Goal: Task Accomplishment & Management: Manage account settings

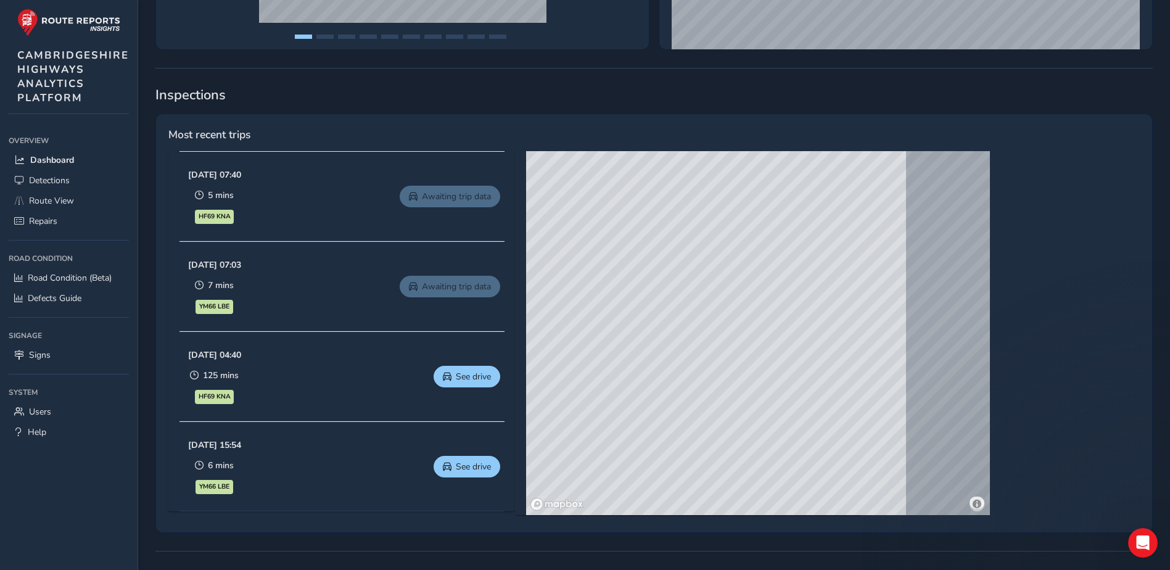
scroll to position [432, 0]
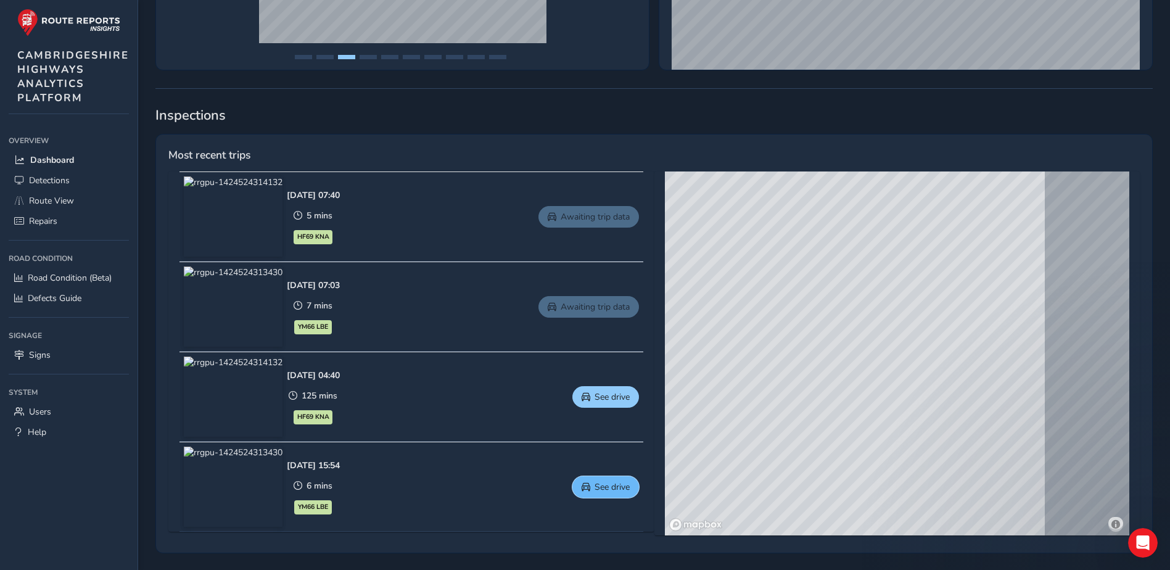
click at [592, 488] on button "See drive" at bounding box center [605, 487] width 67 height 22
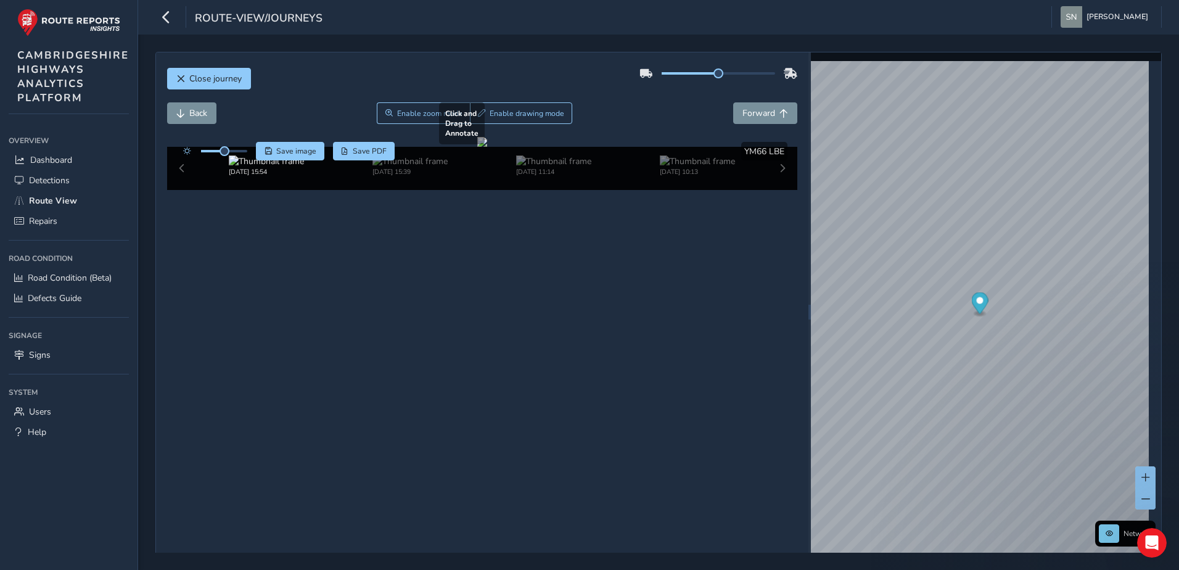
scroll to position [20, 0]
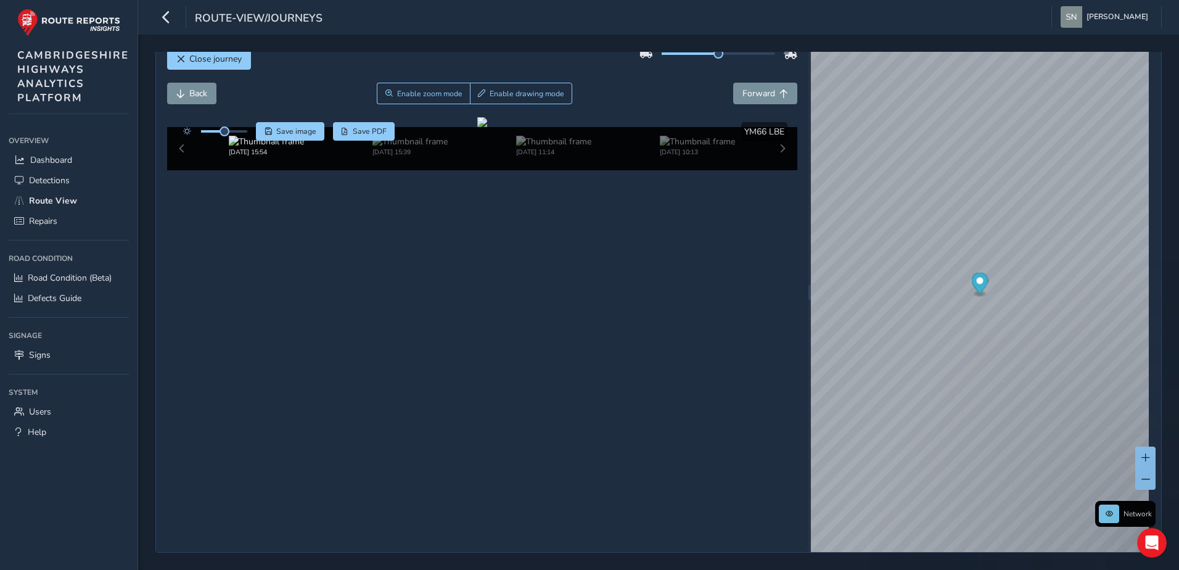
click at [776, 170] on div "[DATE] 15:54 [DATE] 15:39 [DATE] 11:14 [DATE] 10:13" at bounding box center [482, 148] width 631 height 43
drag, startPoint x: 775, startPoint y: 506, endPoint x: 767, endPoint y: 508, distance: 8.1
click at [775, 170] on div "[DATE] 15:54 [DATE] 15:39 [DATE] 11:14 [DATE] 10:13" at bounding box center [482, 148] width 631 height 43
click at [414, 147] on img at bounding box center [409, 142] width 75 height 12
click at [516, 147] on img at bounding box center [553, 142] width 75 height 12
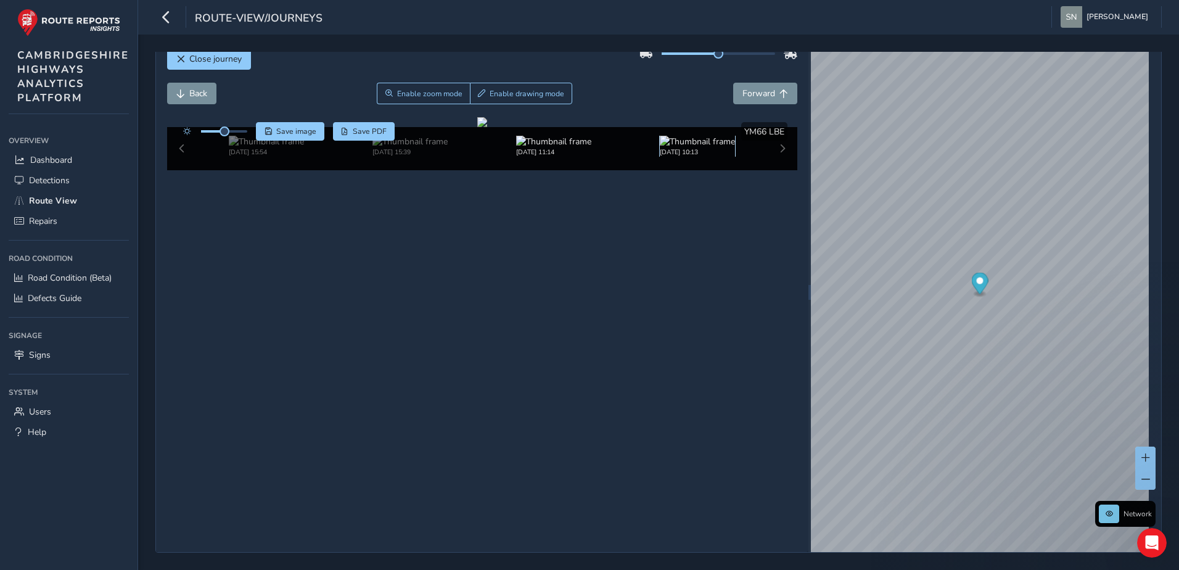
click at [676, 147] on img at bounding box center [697, 142] width 75 height 12
click at [178, 170] on div "[DATE] 15:54 [DATE] 15:39 [DATE] 11:12 [DATE] 10:13" at bounding box center [482, 148] width 631 height 43
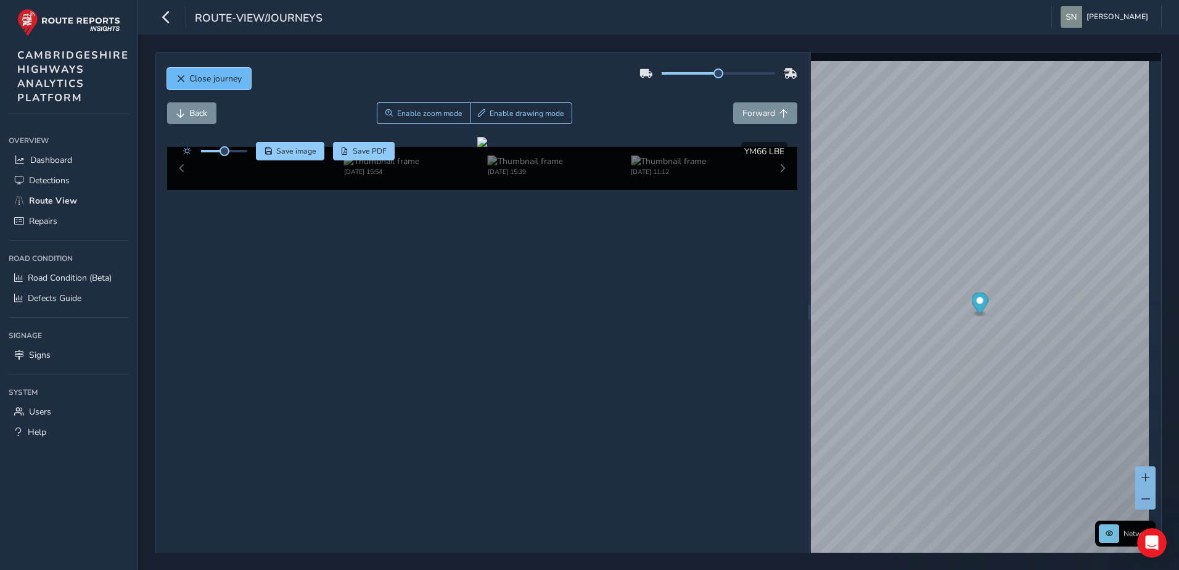
click at [181, 75] on span "Close journey" at bounding box center [180, 79] width 9 height 9
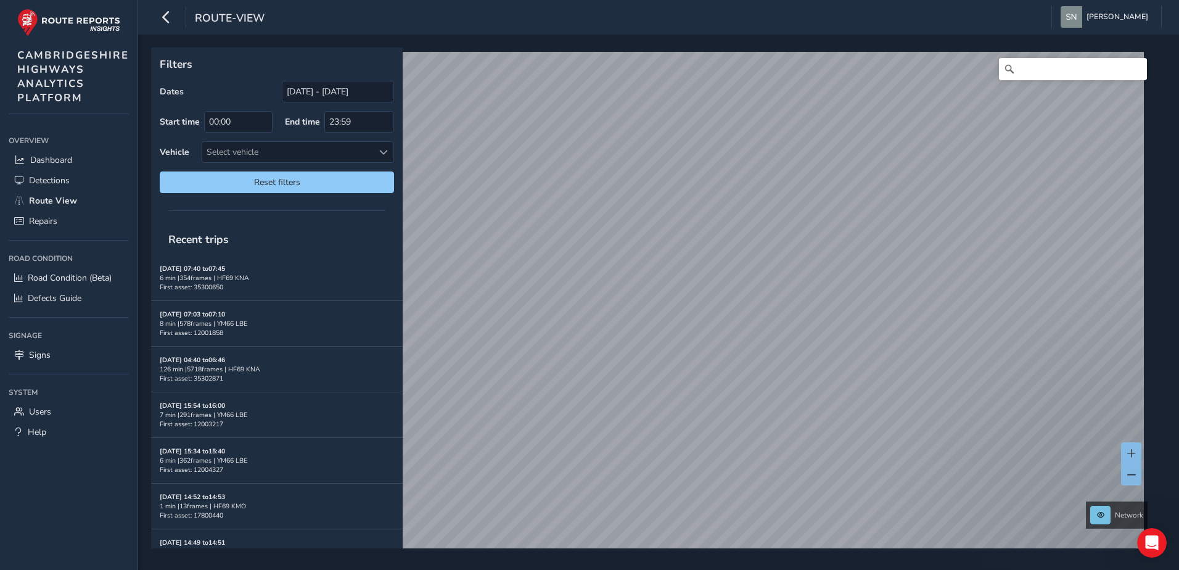
click at [171, 30] on div "route-view [PERSON_NAME] Colour Scheme: Dark Dim Light Logout" at bounding box center [658, 17] width 1041 height 35
click at [171, 20] on icon "button" at bounding box center [166, 17] width 13 height 22
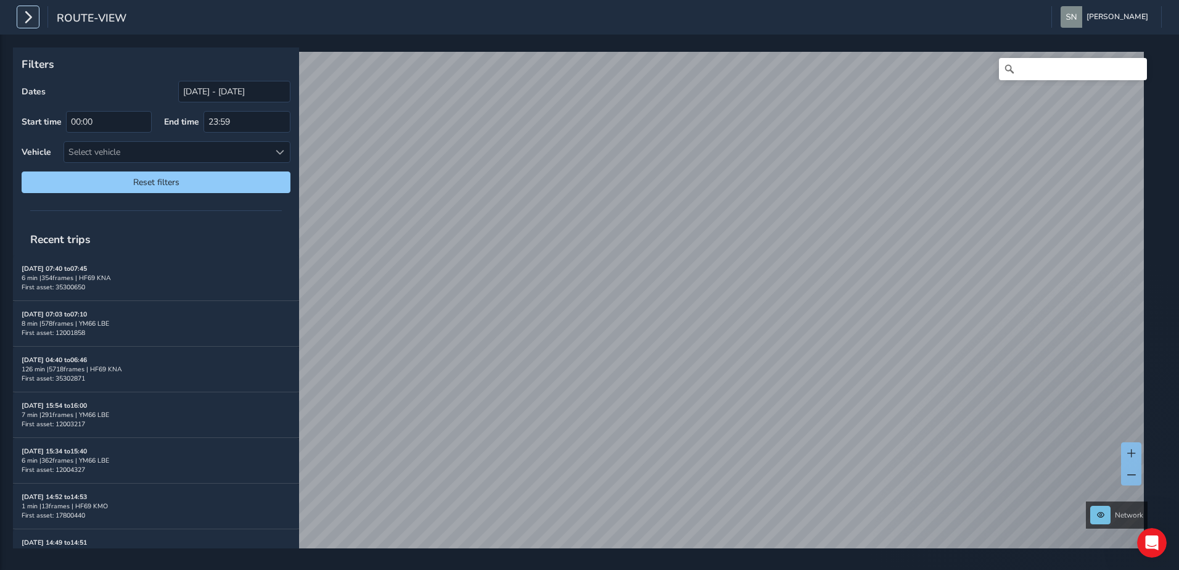
click at [28, 14] on icon "button" at bounding box center [28, 17] width 13 height 22
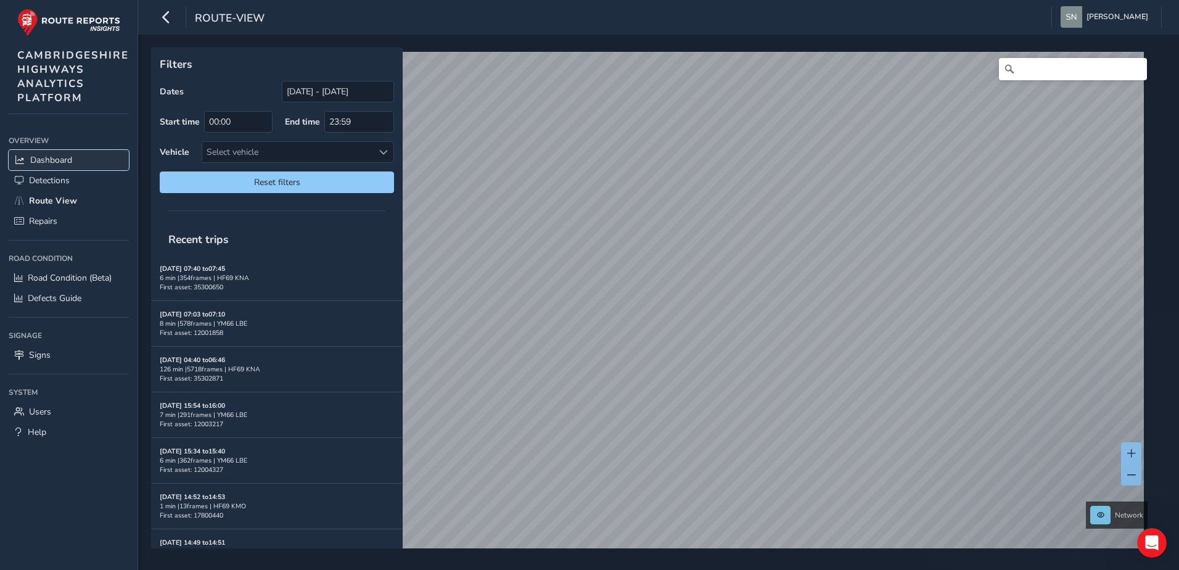
click at [65, 159] on span "Dashboard" at bounding box center [51, 160] width 42 height 12
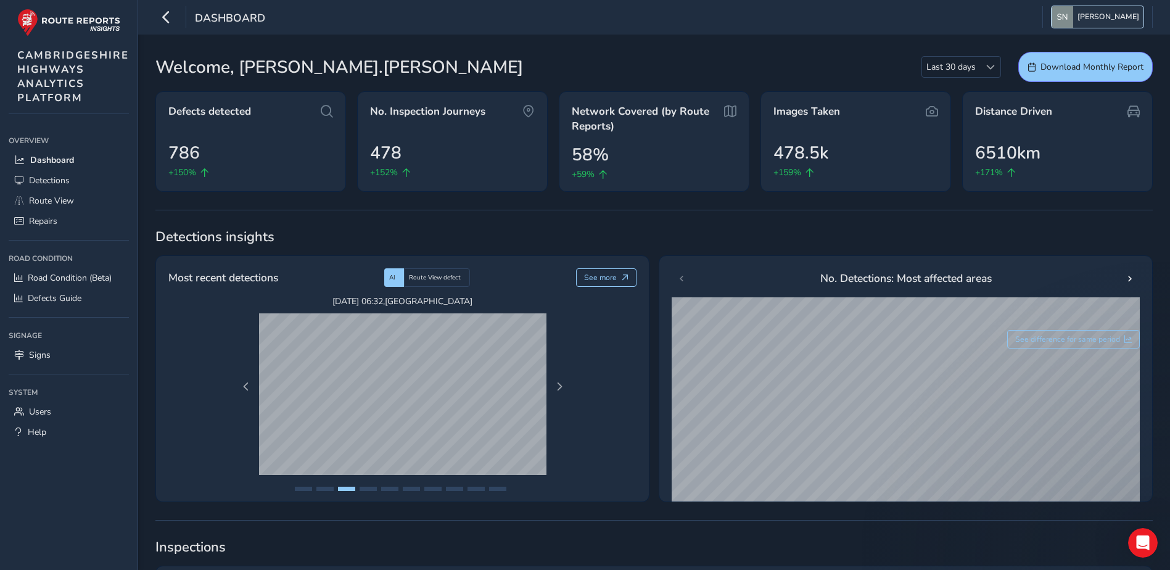
click at [1109, 20] on span "[PERSON_NAME]" at bounding box center [1108, 17] width 62 height 22
click at [1067, 18] on img "button" at bounding box center [1062, 17] width 22 height 22
click at [1117, 13] on span "[PERSON_NAME]" at bounding box center [1108, 17] width 62 height 22
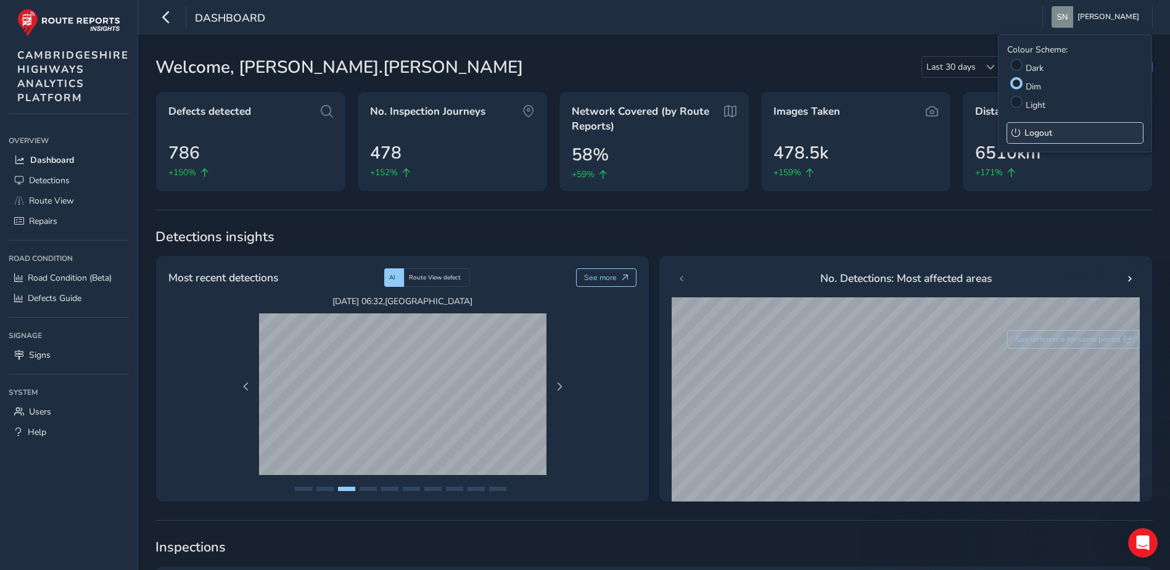
click at [1030, 133] on span "Logout" at bounding box center [1038, 133] width 28 height 12
